Goal: Find specific page/section: Find specific page/section

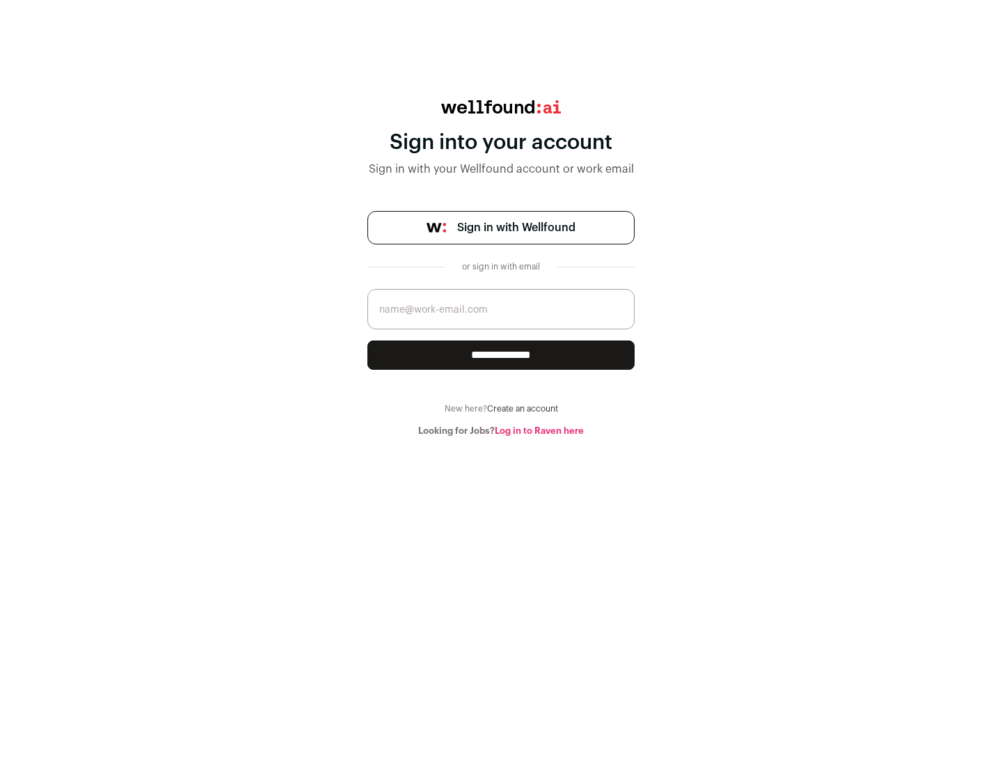
click at [516, 228] on span "Sign in with Wellfound" at bounding box center [516, 227] width 118 height 17
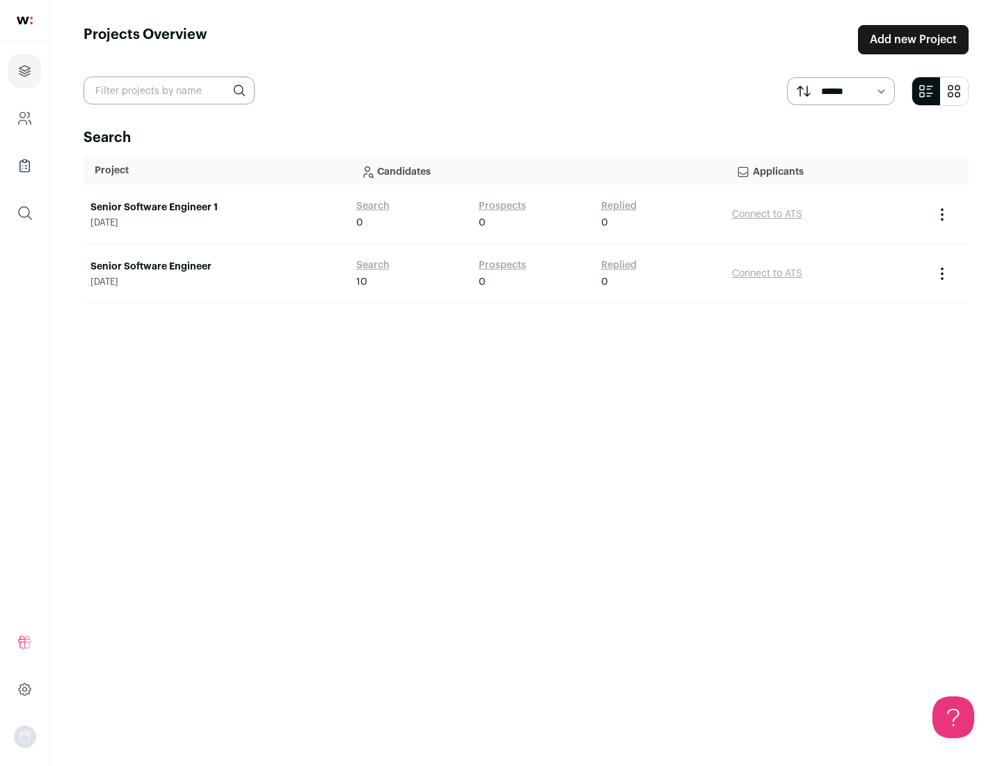
click at [216, 267] on link "Senior Software Engineer" at bounding box center [216, 267] width 252 height 14
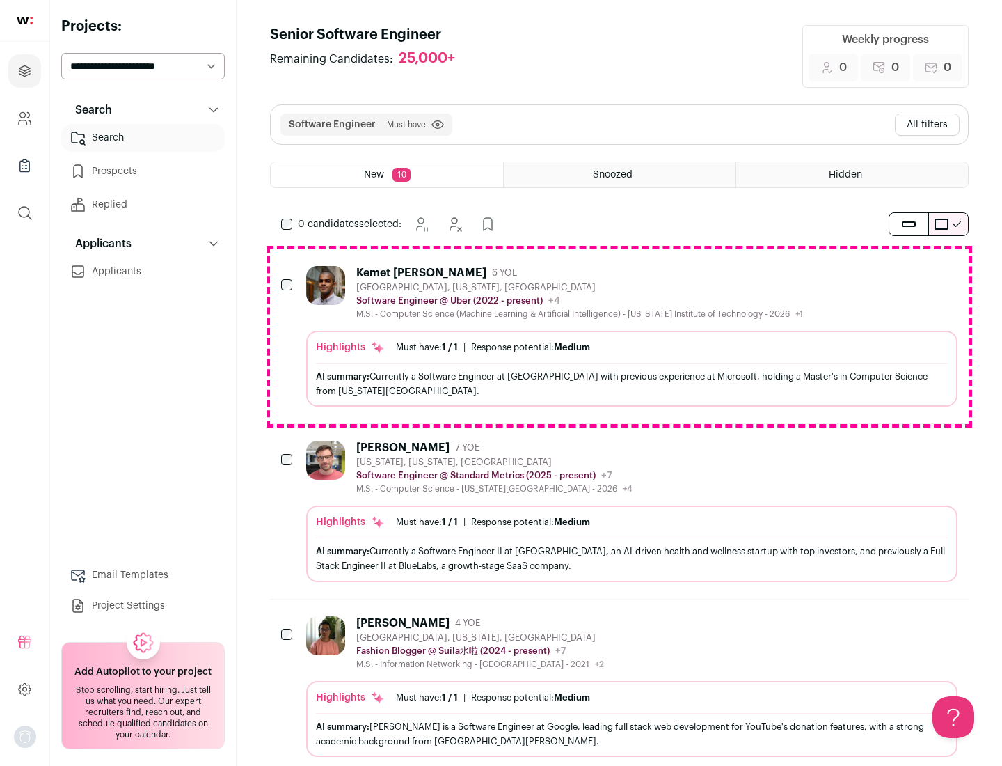
click at [619, 336] on div "Highlights Must have: 1 / 1 How many must haves have been fulfilled? | Response…" at bounding box center [631, 369] width 651 height 76
